Goal: Information Seeking & Learning: Learn about a topic

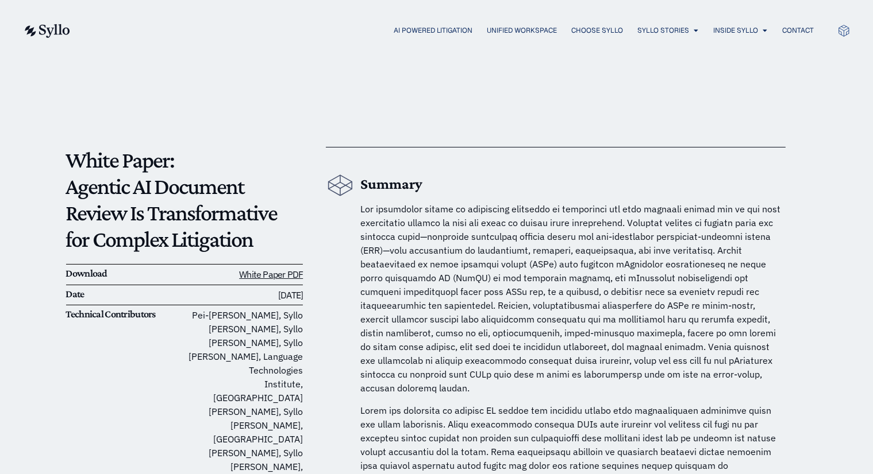
click at [645, 16] on div "AI Powered Litigation Unified Workspace Choose Syllo Syllo Stories Close Syllo …" at bounding box center [436, 30] width 827 height 61
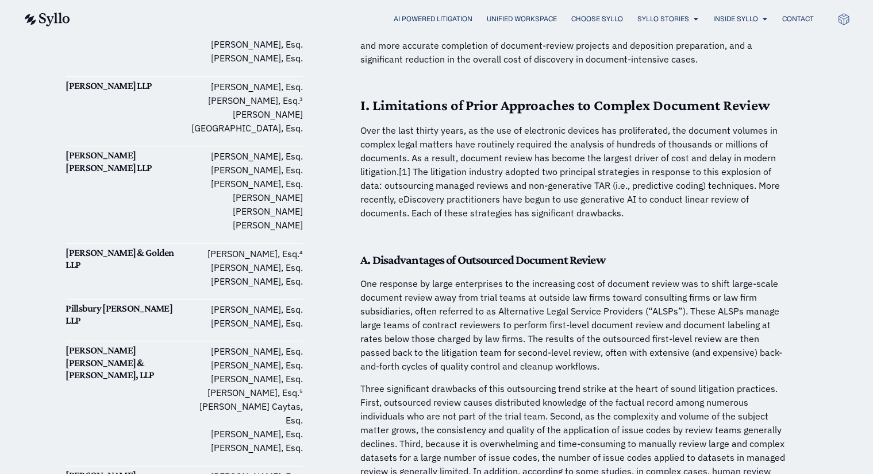
scroll to position [526, 0]
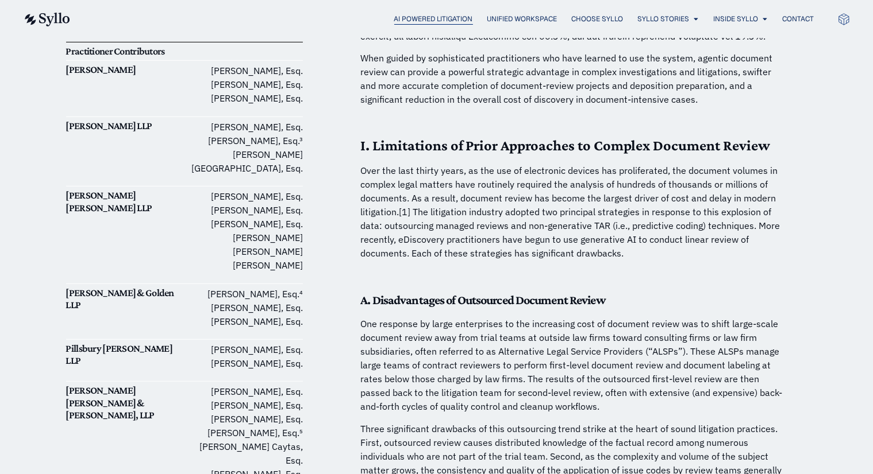
click at [411, 18] on span "AI Powered Litigation" at bounding box center [433, 19] width 79 height 10
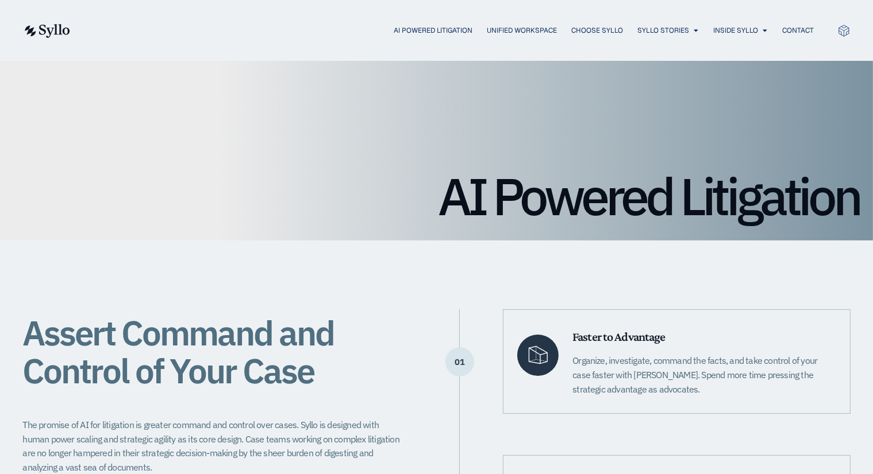
click at [411, 18] on div "AI Powered Litigation Unified Workspace Choose Syllo Syllo Stories Close Syllo …" at bounding box center [436, 30] width 827 height 61
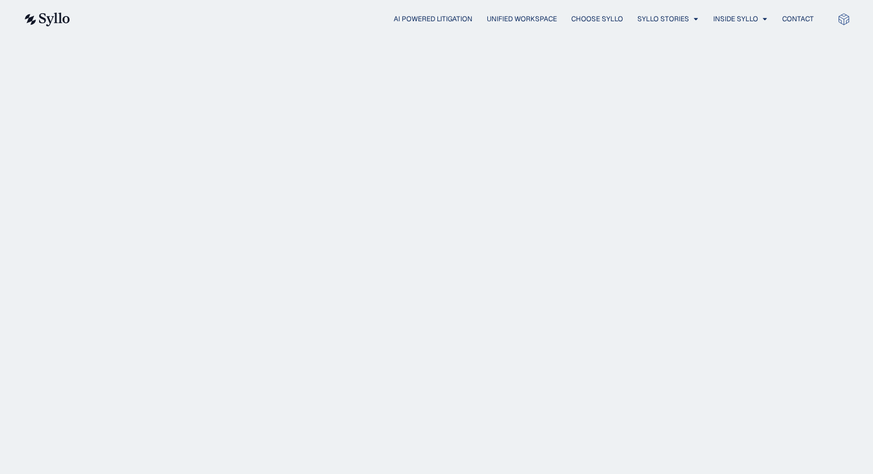
scroll to position [1043, 0]
